Goal: Obtain resource: Download file/media

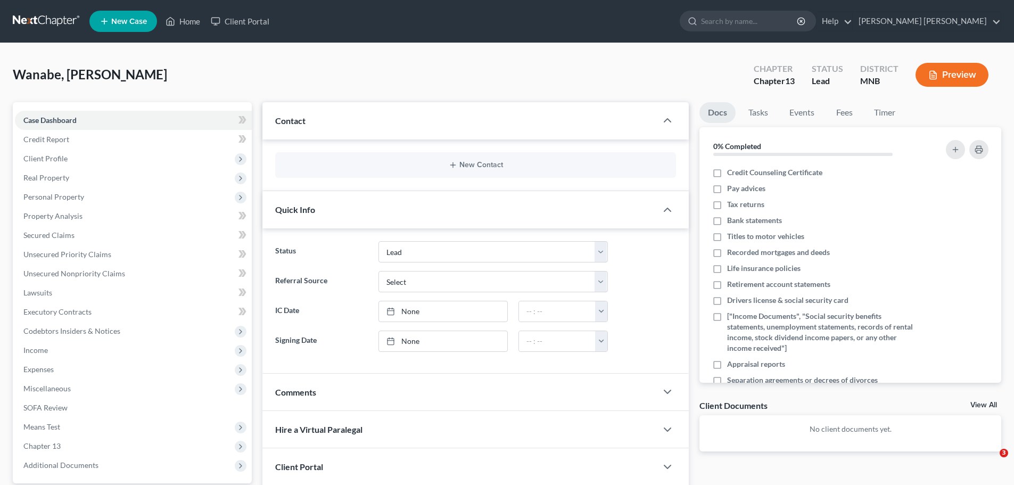
select select "10"
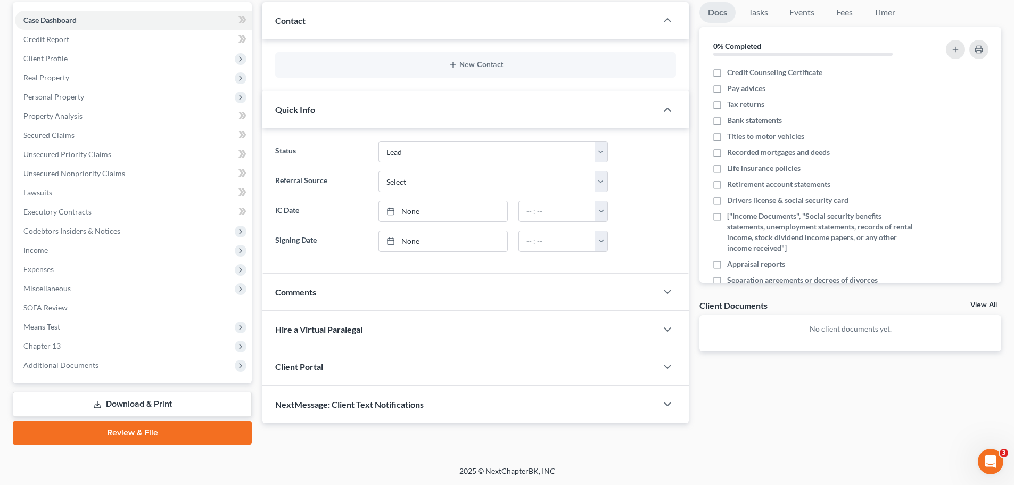
click at [139, 431] on link "Review & File" at bounding box center [132, 432] width 239 height 23
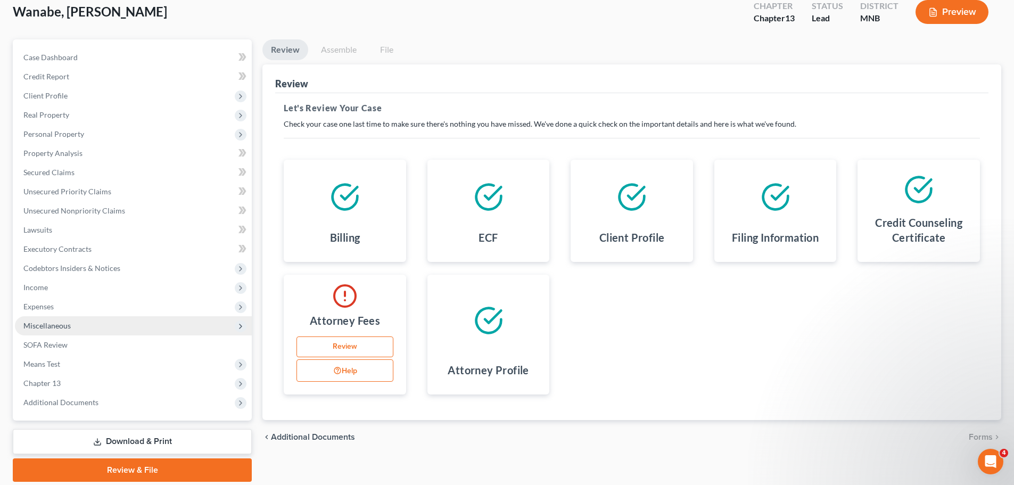
scroll to position [100, 0]
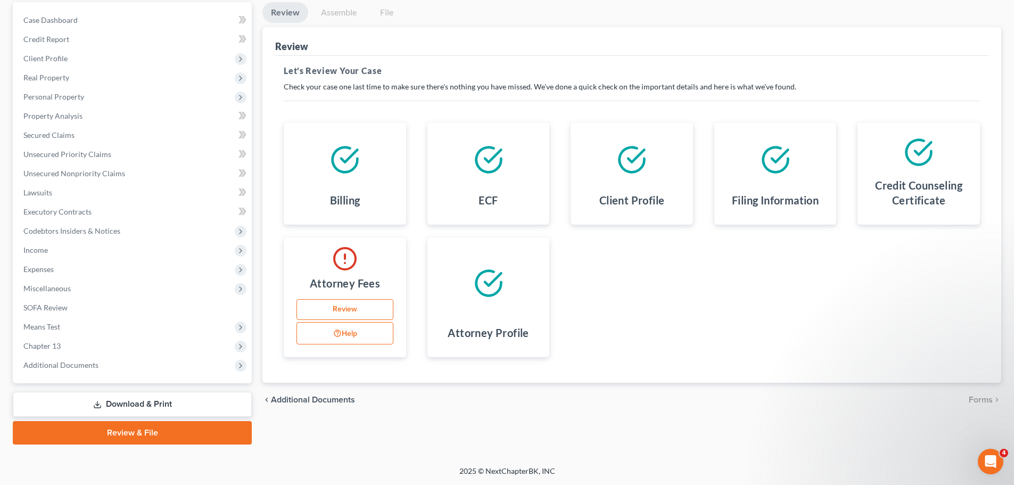
click at [139, 405] on link "Download & Print" at bounding box center [132, 404] width 239 height 25
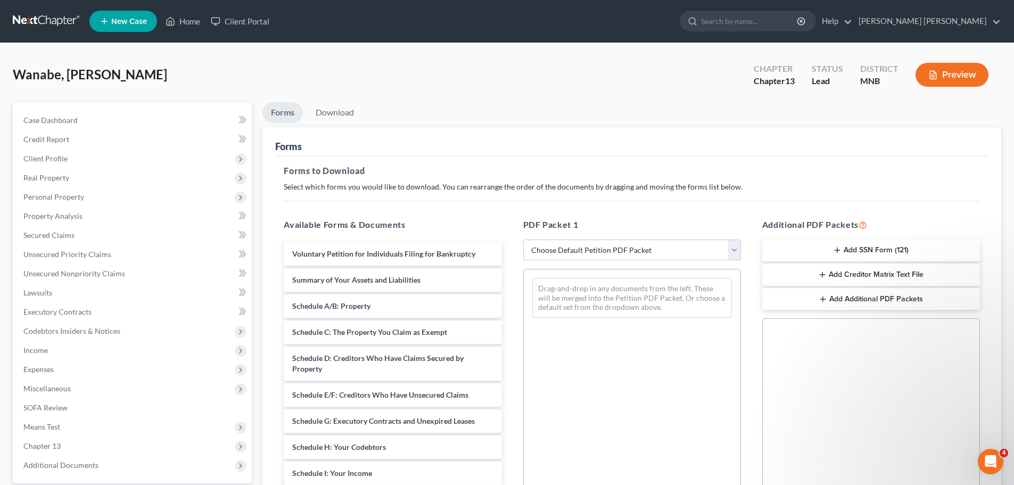
click at [737, 248] on select "Choose Default Petition PDF Packet Complete Bankruptcy Petition (all forms and …" at bounding box center [632, 250] width 218 height 21
select select "0"
click at [527, 240] on select "Choose Default Petition PDF Packet Complete Bankruptcy Petition (all forms and …" at bounding box center [632, 250] width 218 height 21
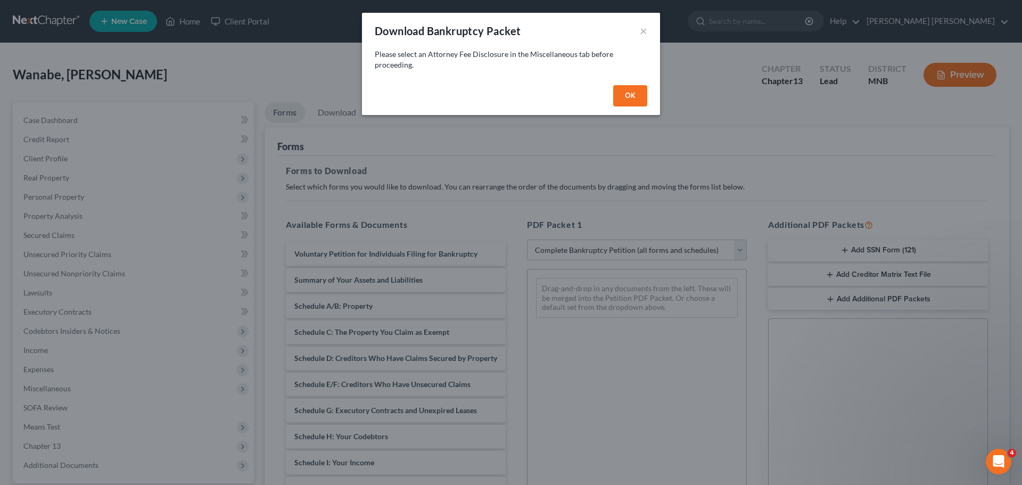
click at [620, 95] on button "OK" at bounding box center [630, 95] width 34 height 21
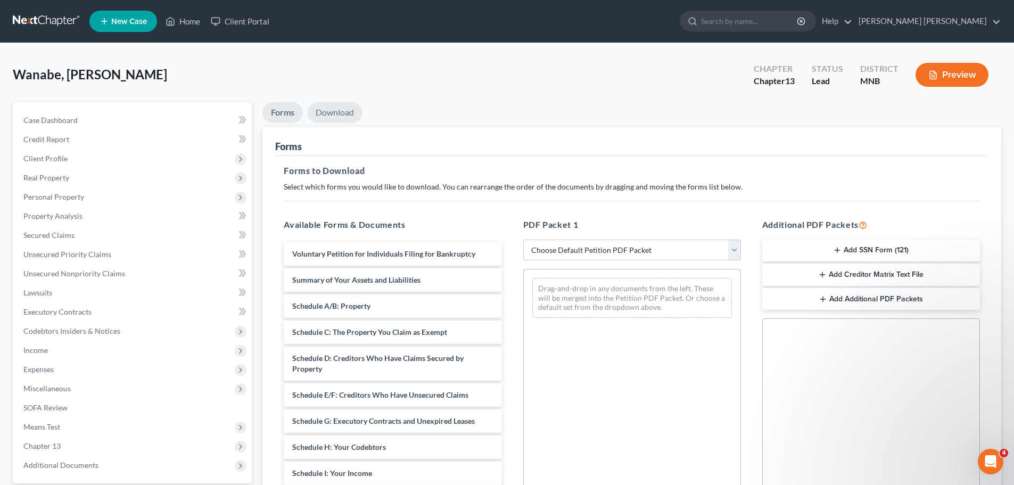
click at [339, 111] on link "Download" at bounding box center [334, 112] width 55 height 21
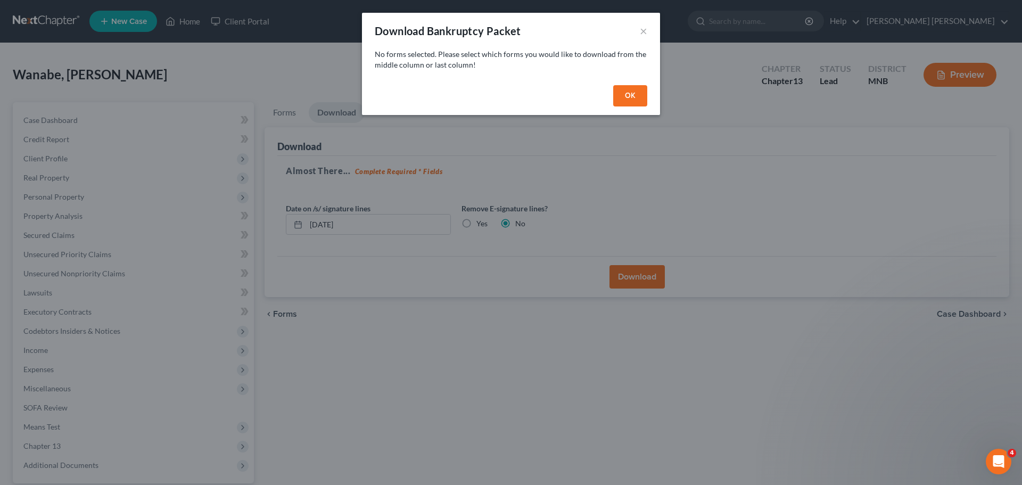
click at [643, 93] on button "OK" at bounding box center [630, 95] width 34 height 21
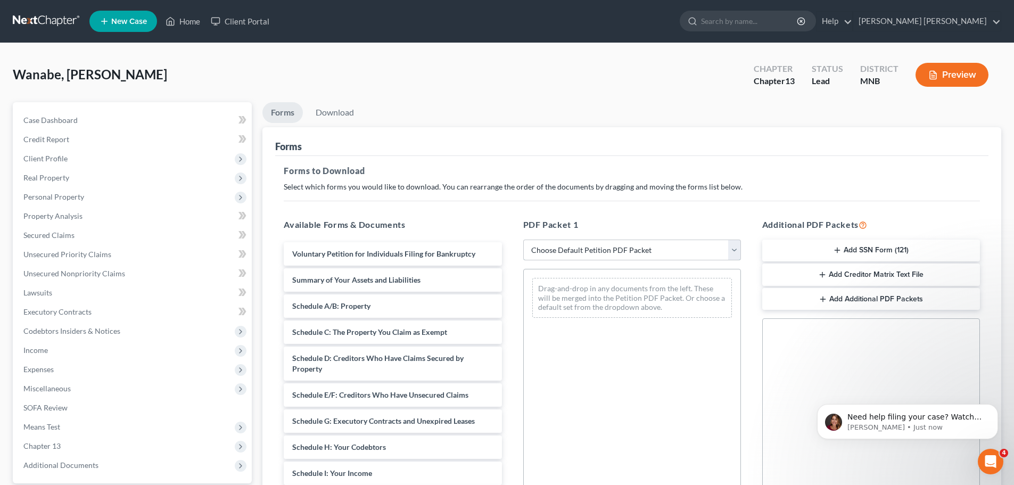
click at [737, 245] on select "Choose Default Petition PDF Packet Complete Bankruptcy Petition (all forms and …" at bounding box center [632, 250] width 218 height 21
select select "0"
click at [527, 240] on select "Choose Default Petition PDF Packet Complete Bankruptcy Petition (all forms and …" at bounding box center [632, 250] width 218 height 21
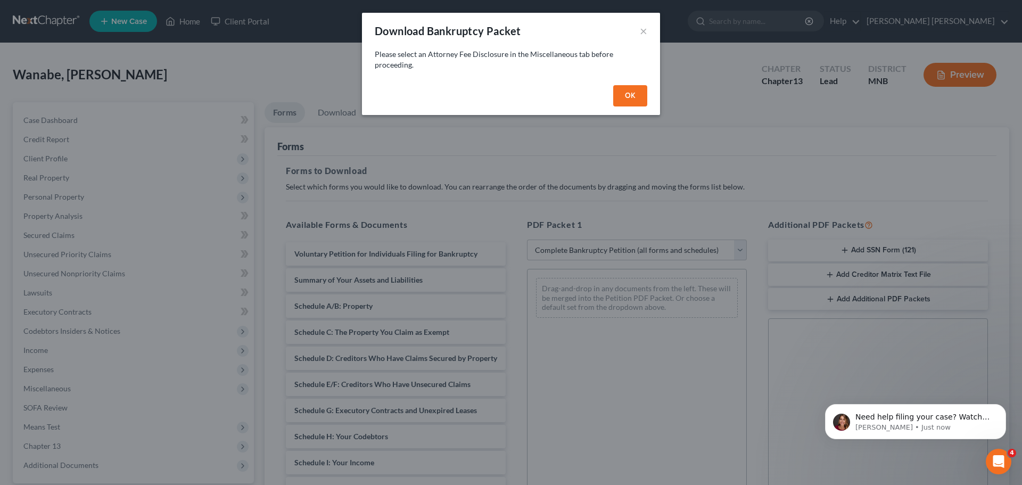
click at [628, 88] on button "OK" at bounding box center [630, 95] width 34 height 21
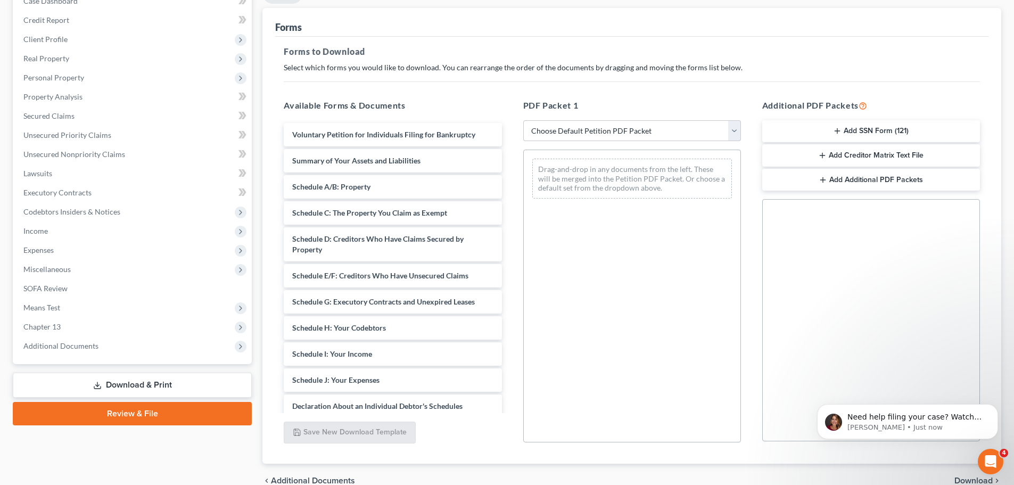
scroll to position [66, 0]
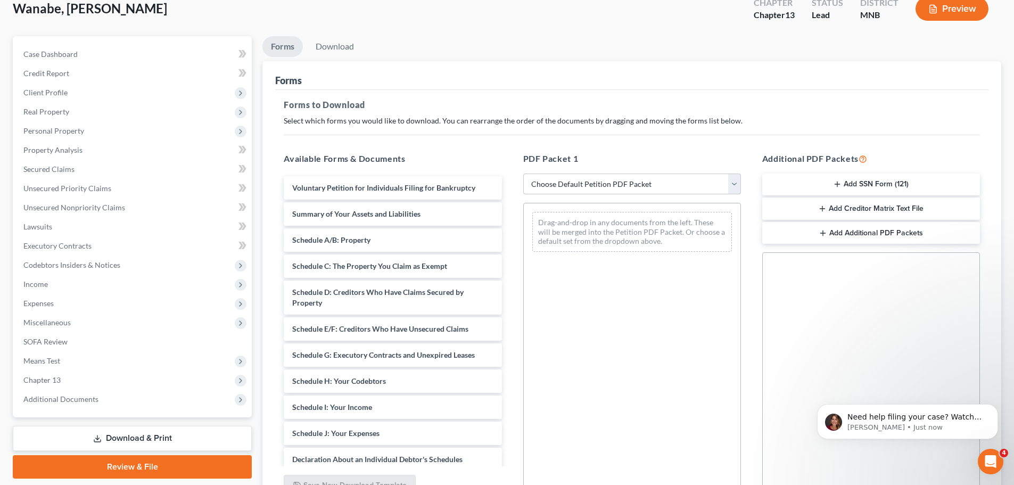
click at [730, 180] on select "Choose Default Petition PDF Packet Complete Bankruptcy Petition (all forms and …" at bounding box center [632, 184] width 218 height 21
select select "0"
click at [527, 174] on select "Choose Default Petition PDF Packet Complete Bankruptcy Petition (all forms and …" at bounding box center [632, 184] width 218 height 21
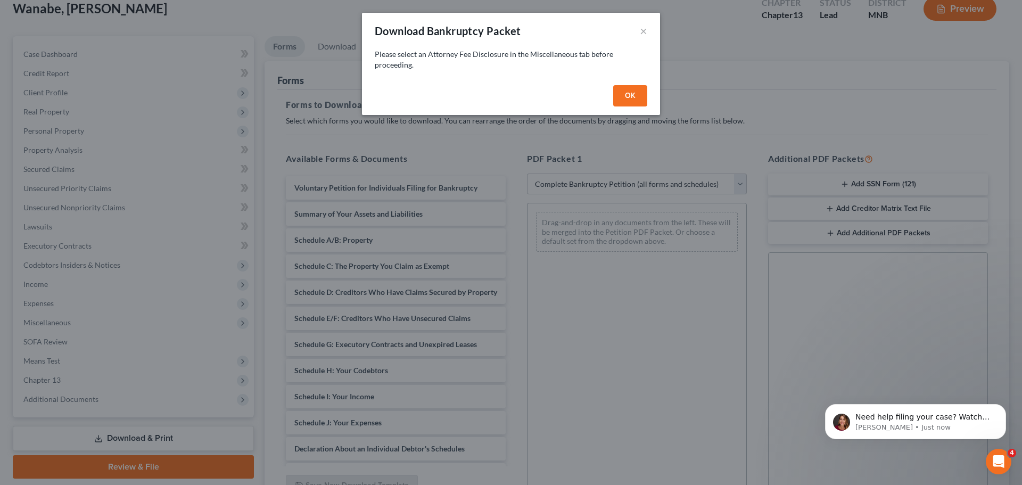
click at [629, 91] on button "OK" at bounding box center [630, 95] width 34 height 21
select select
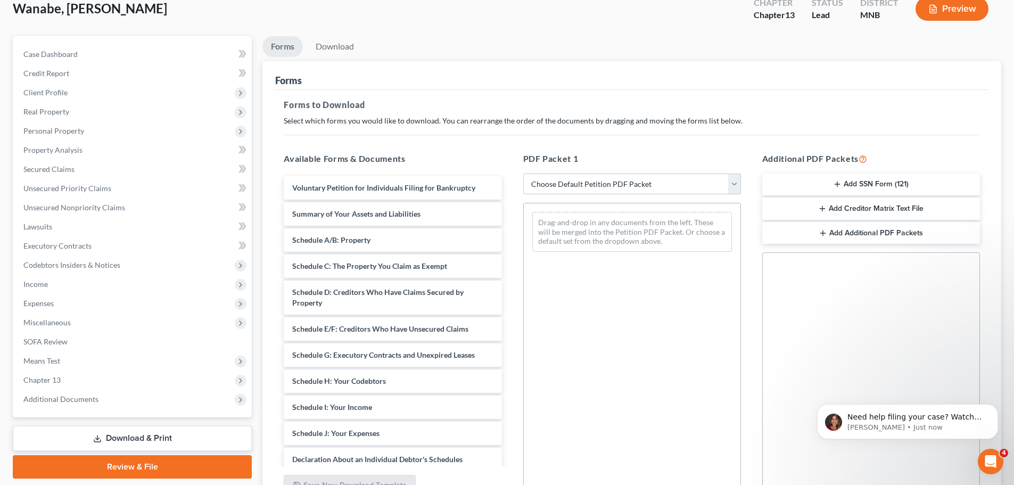
scroll to position [172, 0]
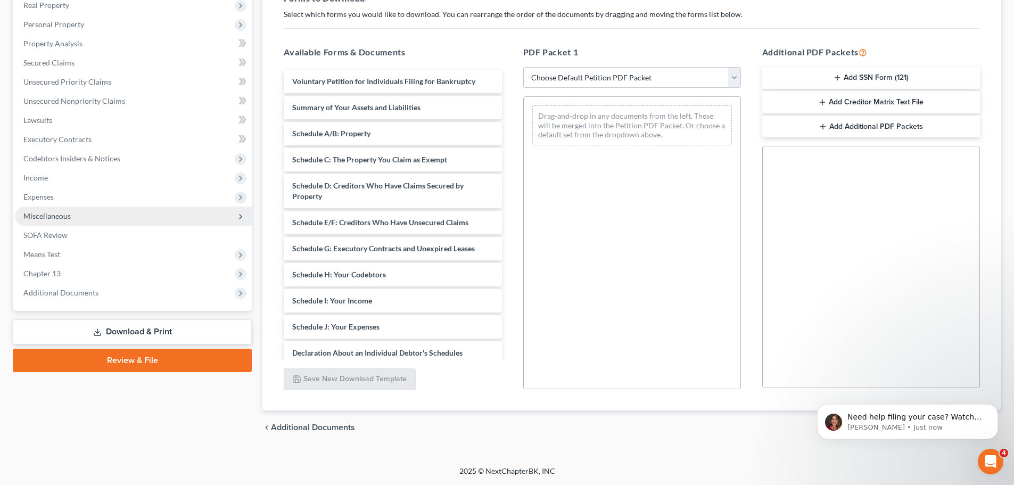
click at [86, 213] on span "Miscellaneous" at bounding box center [133, 216] width 237 height 19
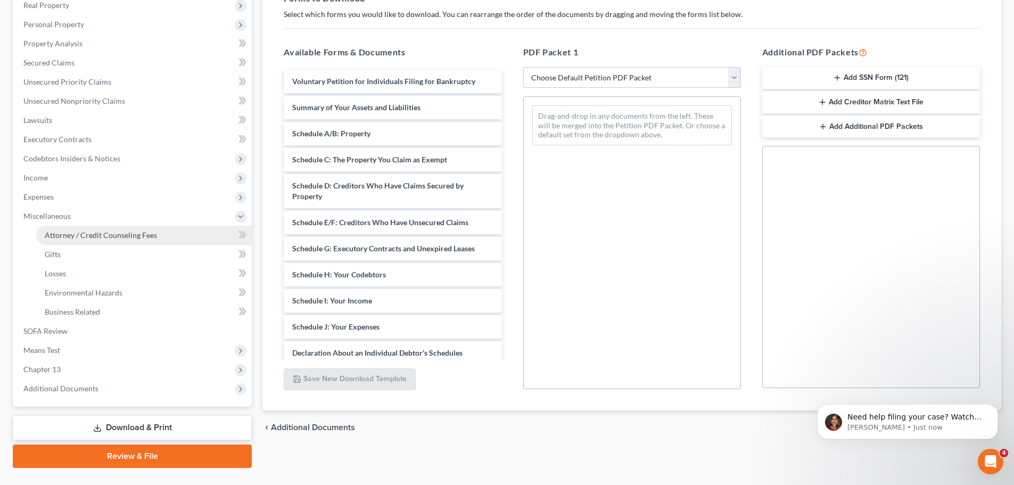
click at [132, 235] on span "Attorney / Credit Counseling Fees" at bounding box center [101, 234] width 112 height 9
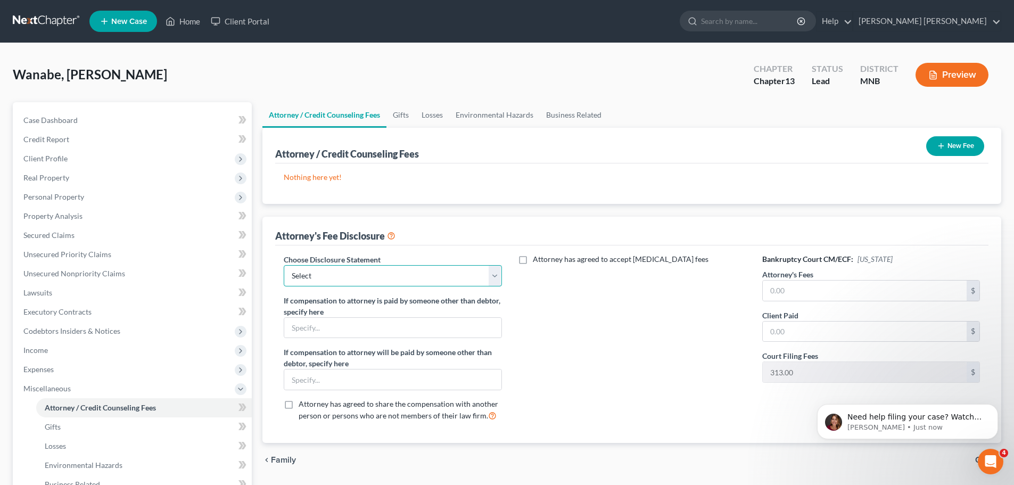
click at [490, 275] on select "Select Attorney Fee Disclosure – [PERSON_NAME] [PERSON_NAME], PLLC" at bounding box center [393, 275] width 218 height 21
select select "0"
click at [284, 265] on select "Select Attorney Fee Disclosure – [PERSON_NAME] [PERSON_NAME], PLLC" at bounding box center [393, 275] width 218 height 21
click at [375, 331] on input "text" at bounding box center [392, 328] width 217 height 20
type input "Legal Plan"
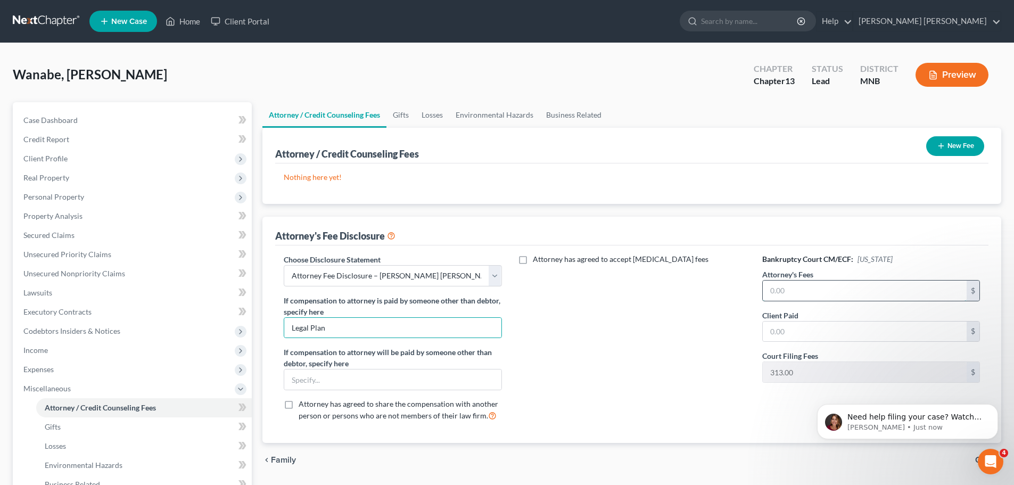
click at [815, 285] on input "text" at bounding box center [865, 290] width 204 height 20
type input "2,000"
type input "0"
click at [648, 391] on div "Attorney has agreed to accept [MEDICAL_DATA] fees" at bounding box center [632, 342] width 239 height 176
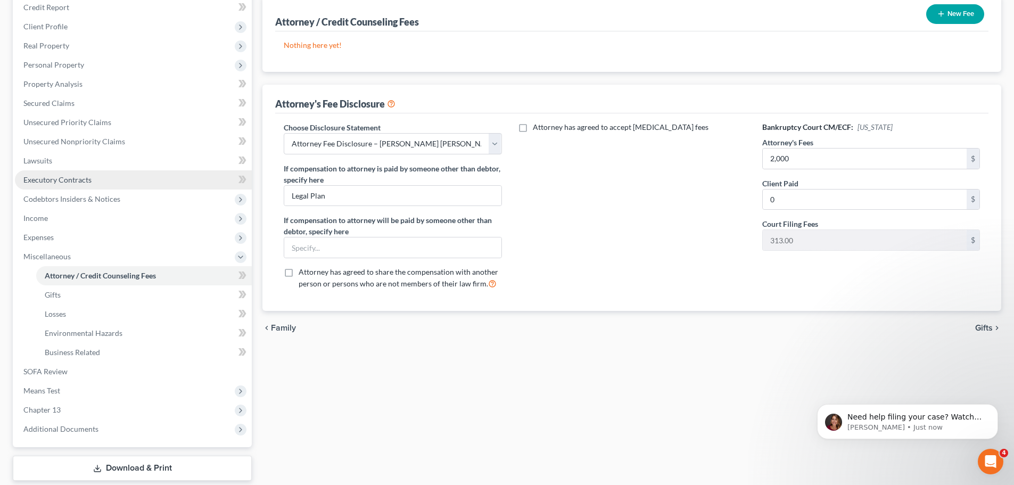
scroll to position [196, 0]
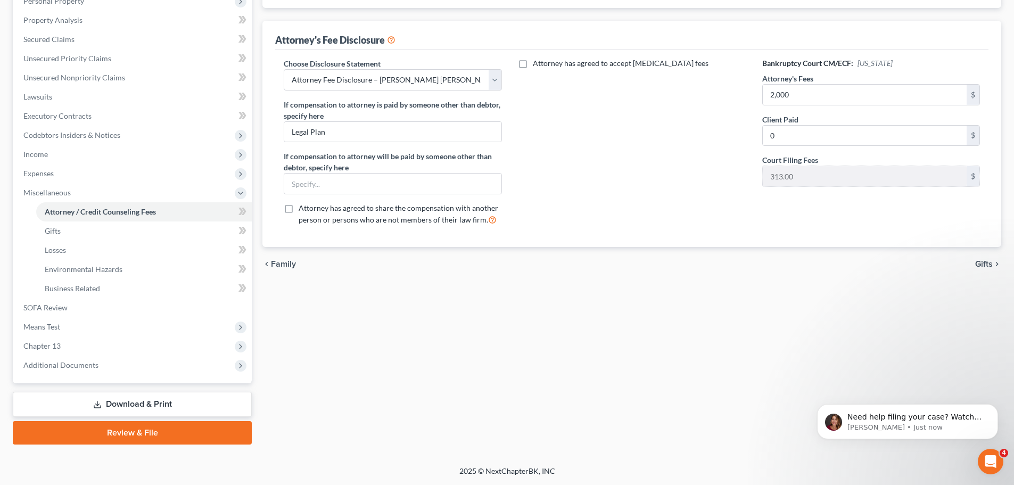
click at [161, 406] on link "Download & Print" at bounding box center [132, 404] width 239 height 25
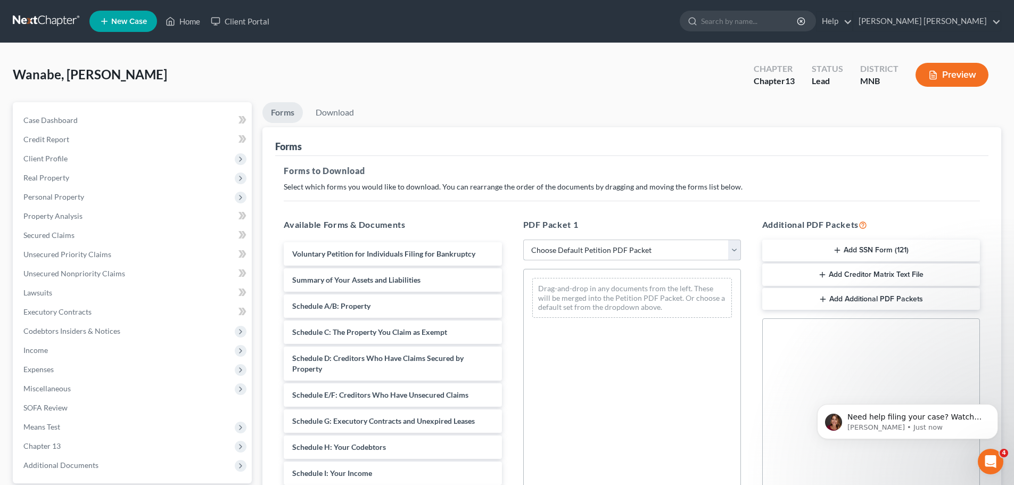
click at [689, 257] on select "Choose Default Petition PDF Packet Complete Bankruptcy Petition (all forms and …" at bounding box center [632, 250] width 218 height 21
select select "0"
click at [523, 240] on select "Choose Default Petition PDF Packet Complete Bankruptcy Petition (all forms and …" at bounding box center [632, 250] width 218 height 21
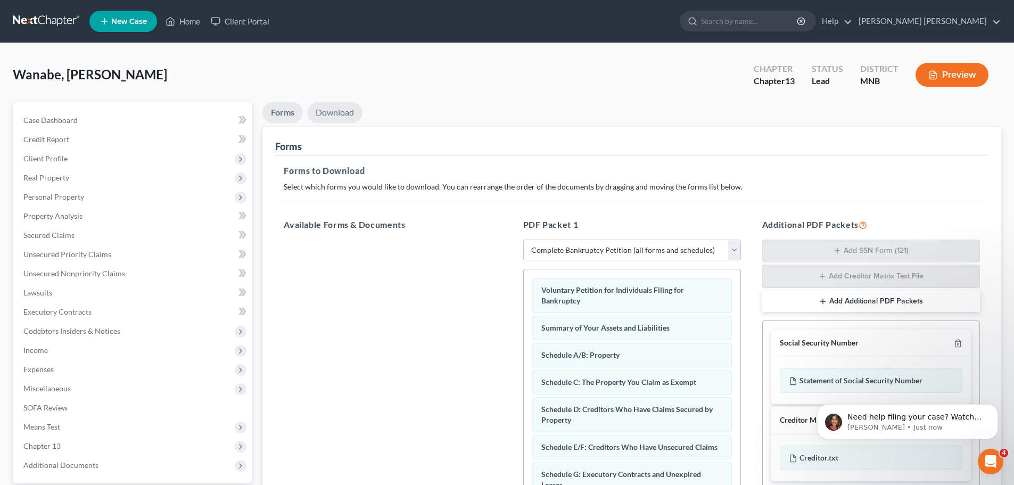
click at [340, 109] on link "Download" at bounding box center [334, 112] width 55 height 21
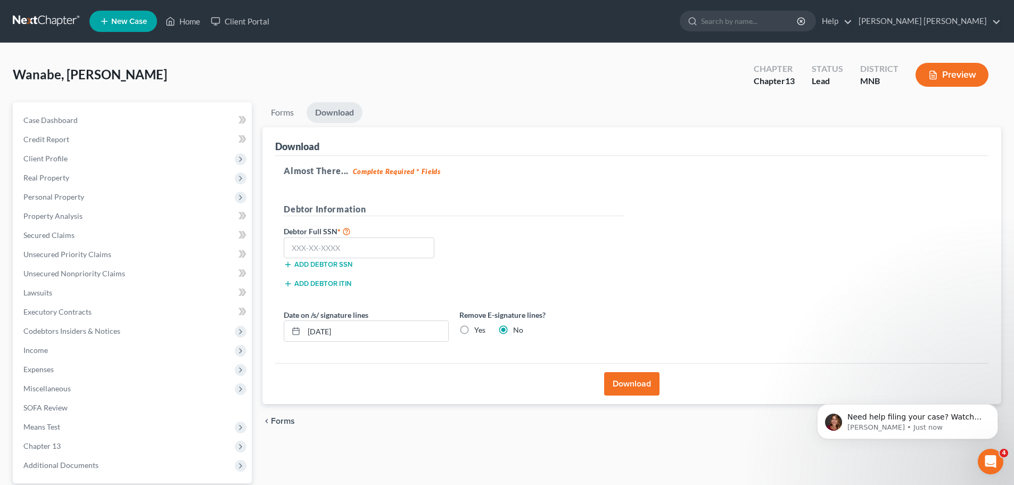
click at [631, 380] on button "Download" at bounding box center [631, 383] width 55 height 23
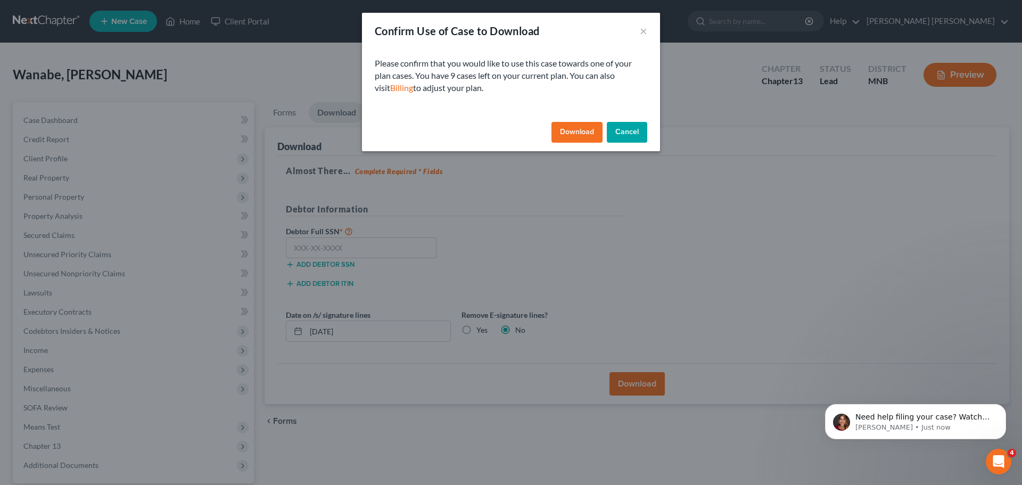
click at [580, 135] on button "Download" at bounding box center [576, 132] width 51 height 21
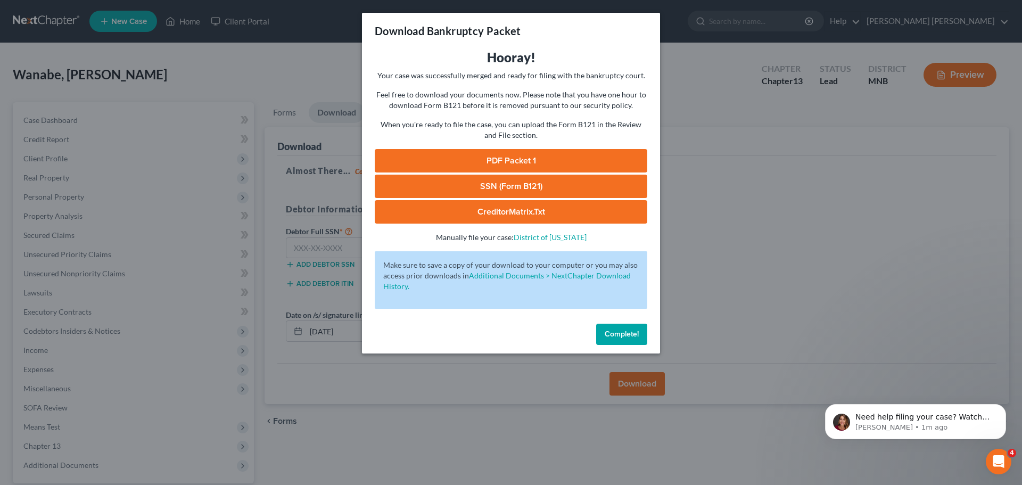
click at [623, 331] on span "Complete!" at bounding box center [622, 333] width 34 height 9
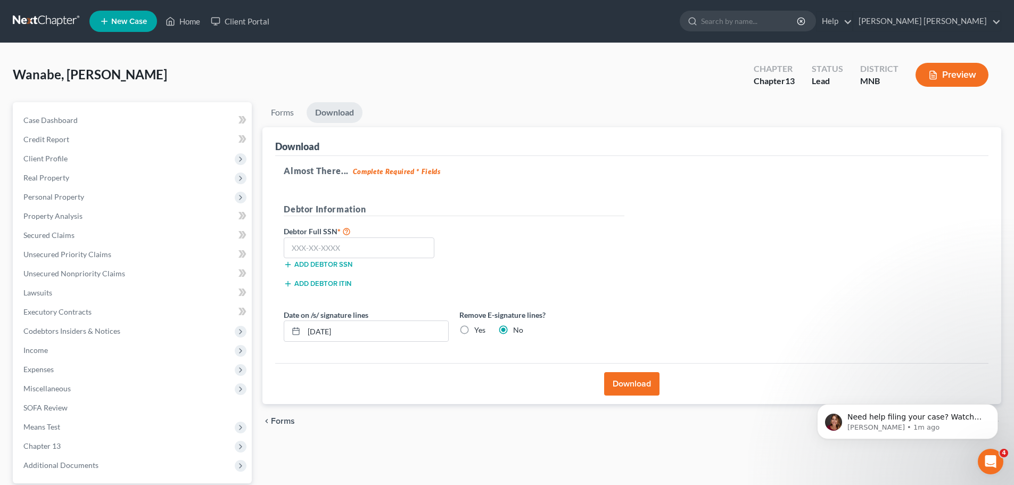
click at [645, 382] on button "Download" at bounding box center [631, 383] width 55 height 23
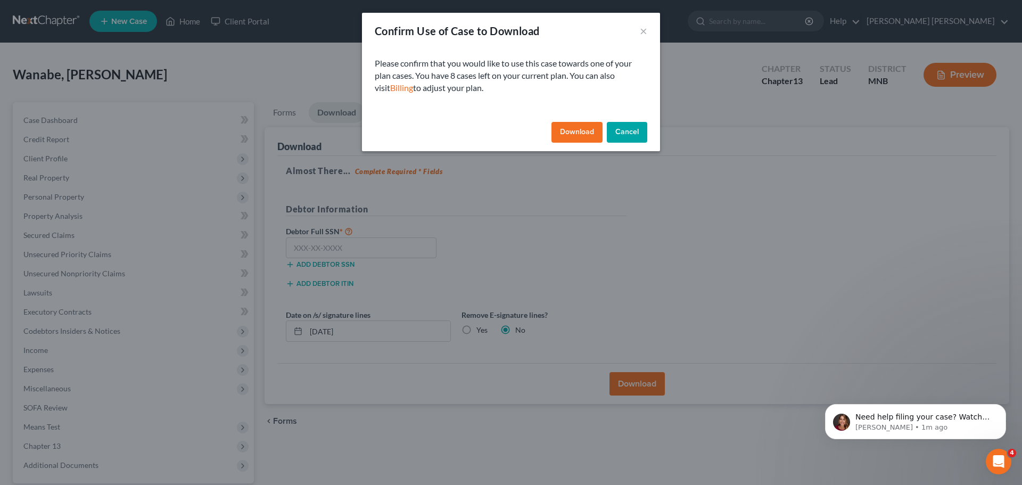
click at [579, 131] on button "Download" at bounding box center [576, 132] width 51 height 21
